Goal: Information Seeking & Learning: Understand process/instructions

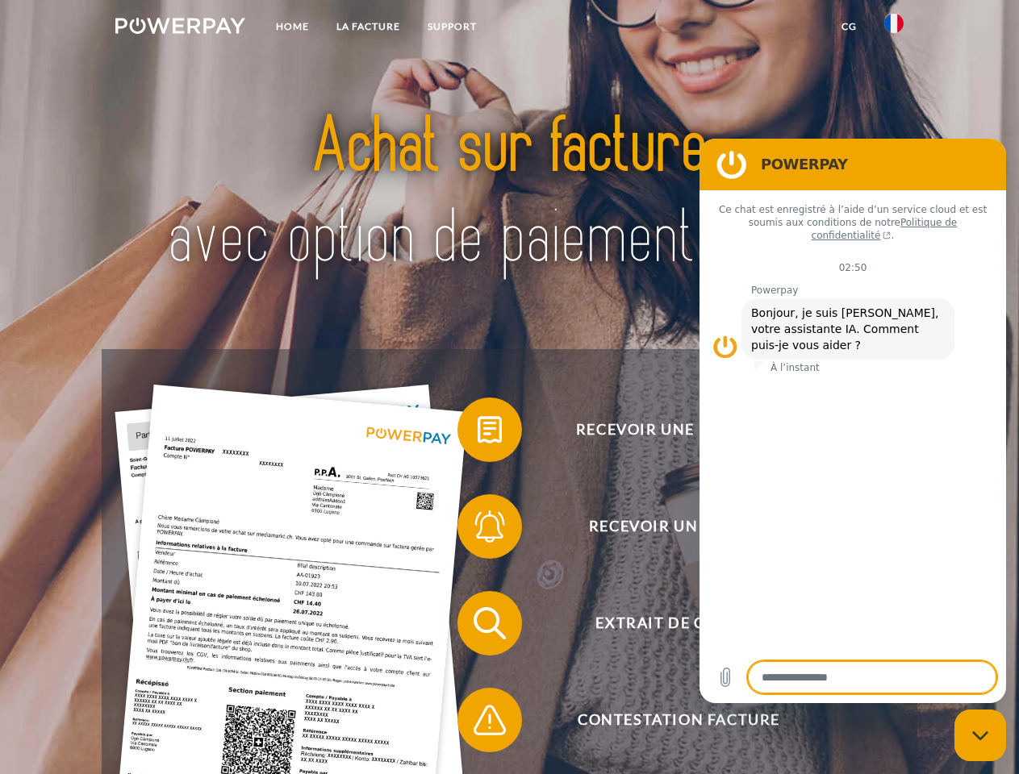
click at [180, 28] on img at bounding box center [180, 26] width 130 height 16
click at [894, 28] on img at bounding box center [893, 23] width 19 height 19
click at [848, 27] on link "CG" at bounding box center [848, 26] width 43 height 29
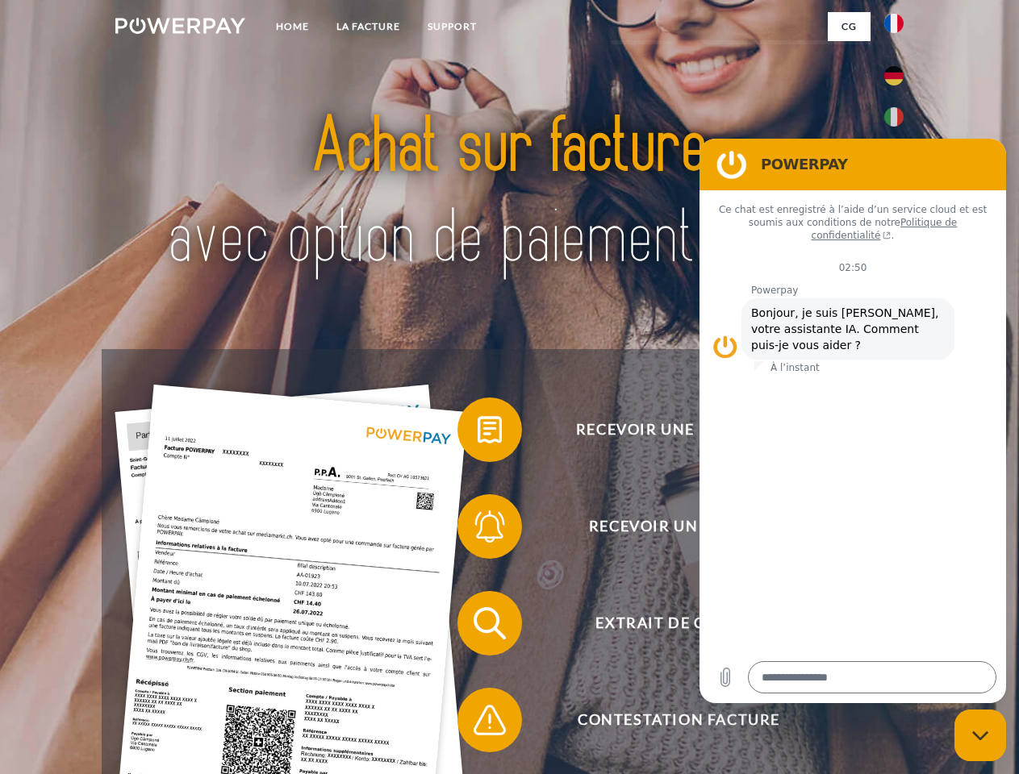
click at [477, 433] on span at bounding box center [465, 430] width 81 height 81
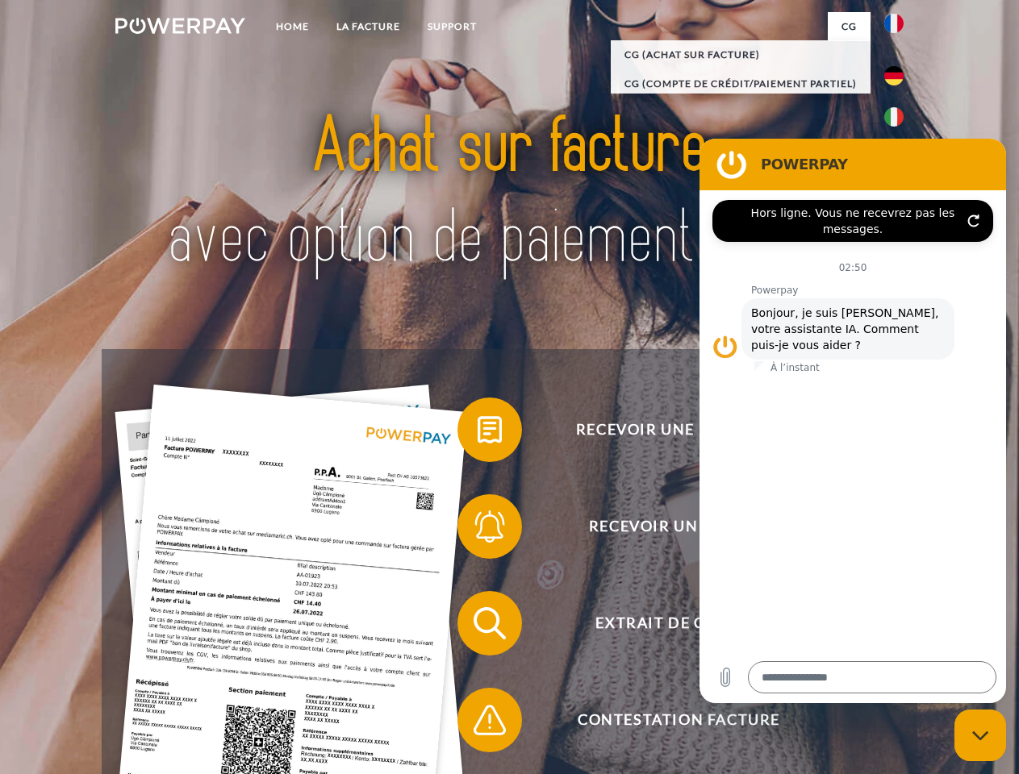
click at [477, 530] on div "Recevoir une facture ? Recevoir un rappel? Extrait de compte retour" at bounding box center [509, 671] width 815 height 645
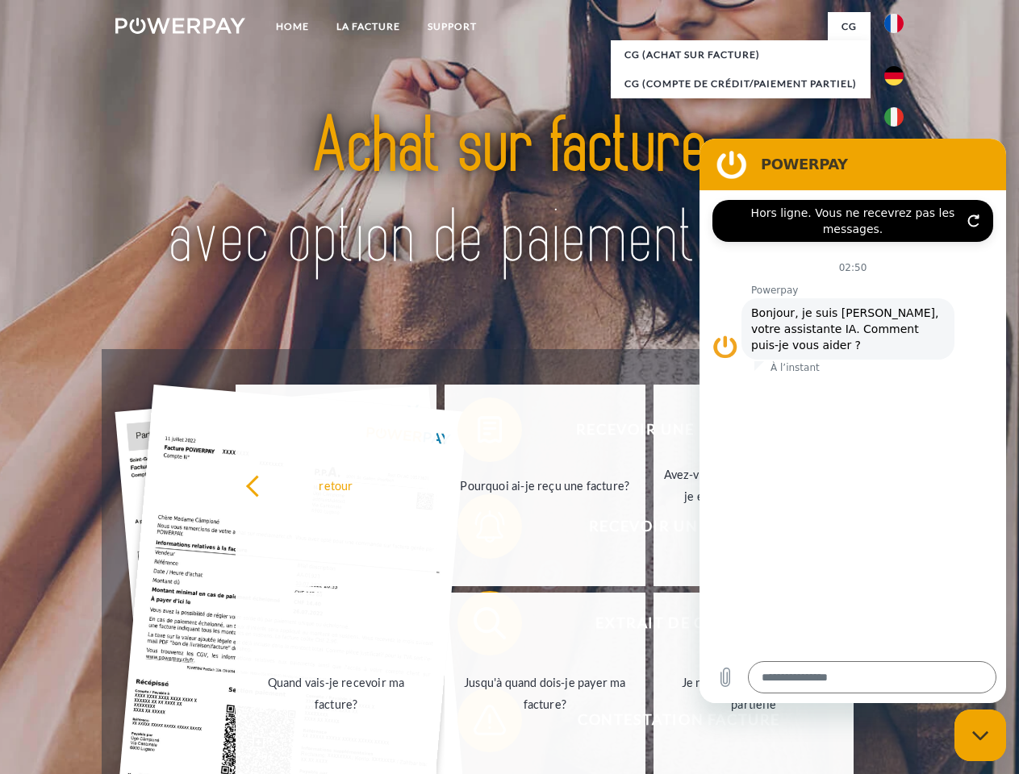
click at [477, 627] on link "Jusqu'à quand dois-je payer ma facture?" at bounding box center [544, 694] width 201 height 202
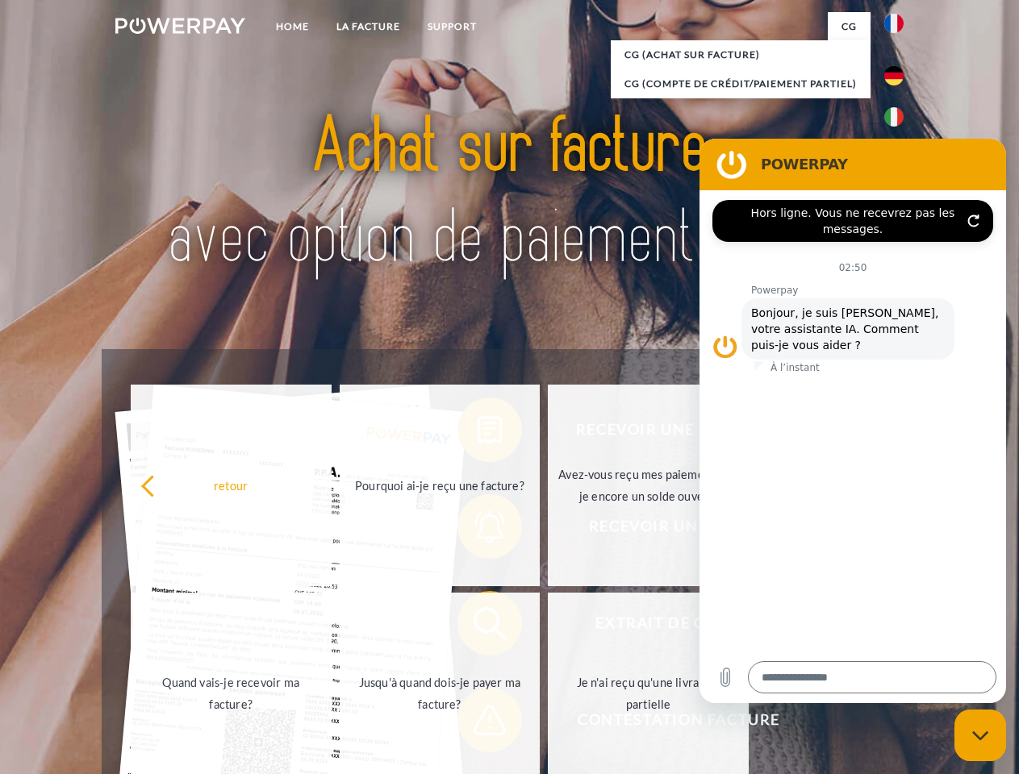
click at [477, 723] on span at bounding box center [465, 720] width 81 height 81
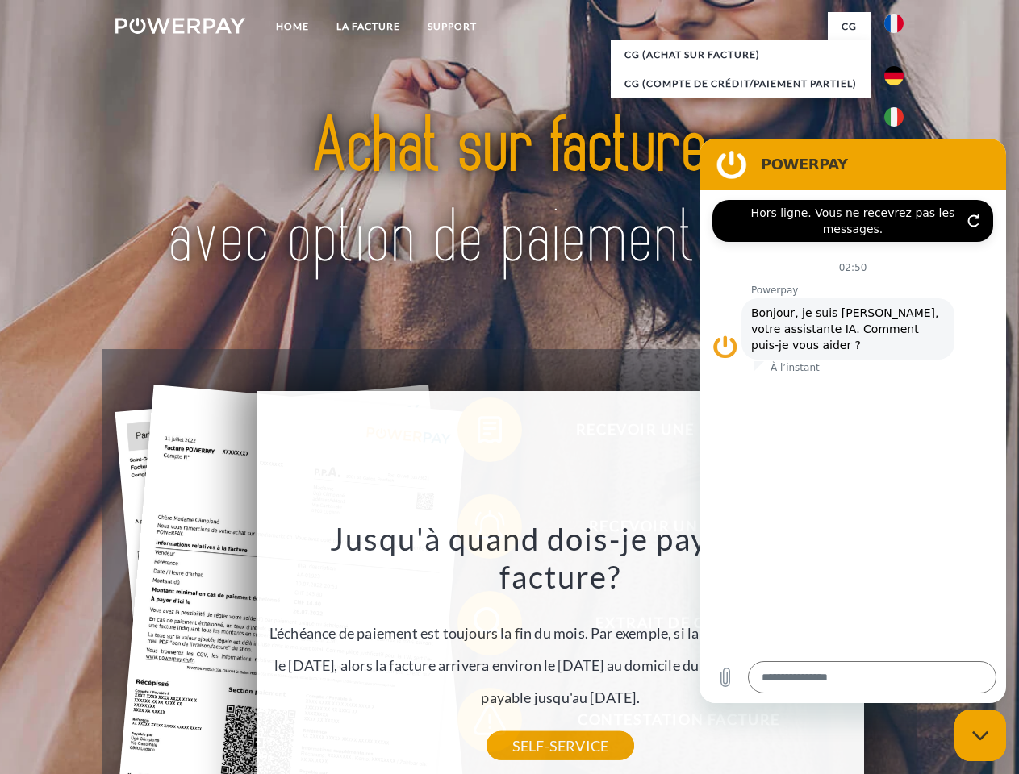
click at [980, 735] on icon "Fermer la fenêtre de messagerie" at bounding box center [980, 736] width 17 height 10
type textarea "*"
